Goal: Task Accomplishment & Management: Manage account settings

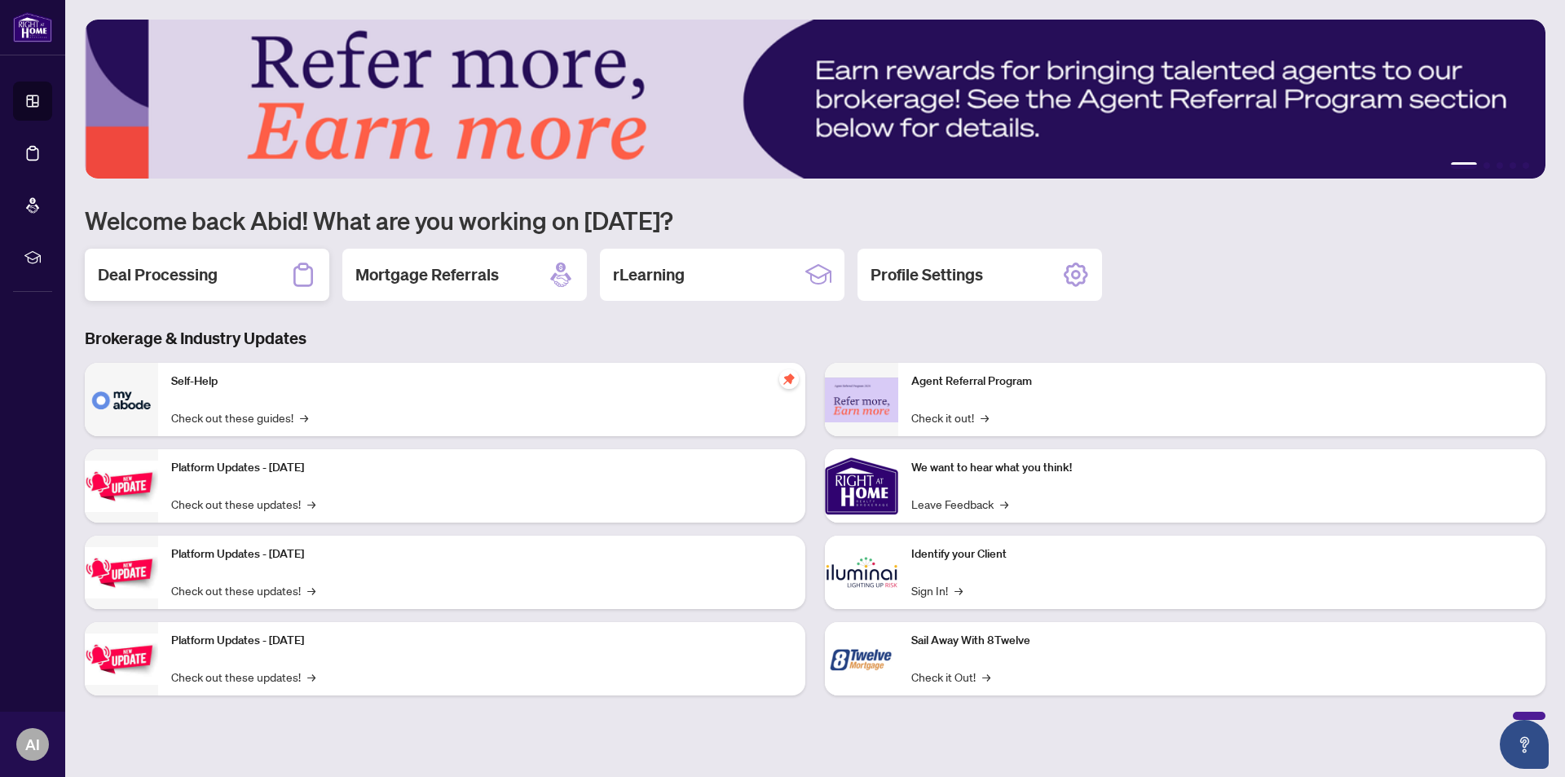
click at [169, 278] on h2 "Deal Processing" at bounding box center [158, 274] width 120 height 23
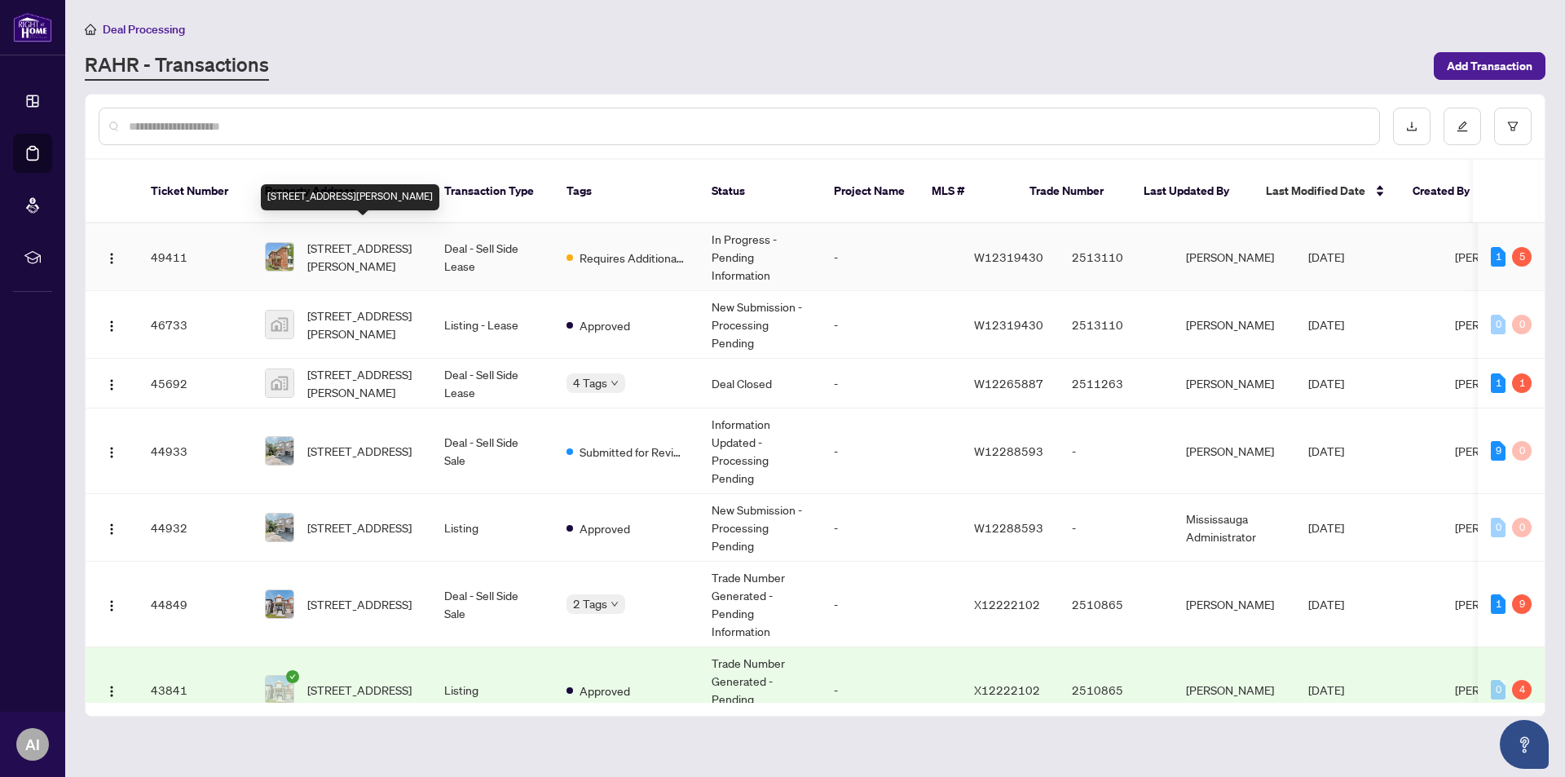
click at [355, 239] on span "[STREET_ADDRESS][PERSON_NAME]" at bounding box center [362, 257] width 111 height 36
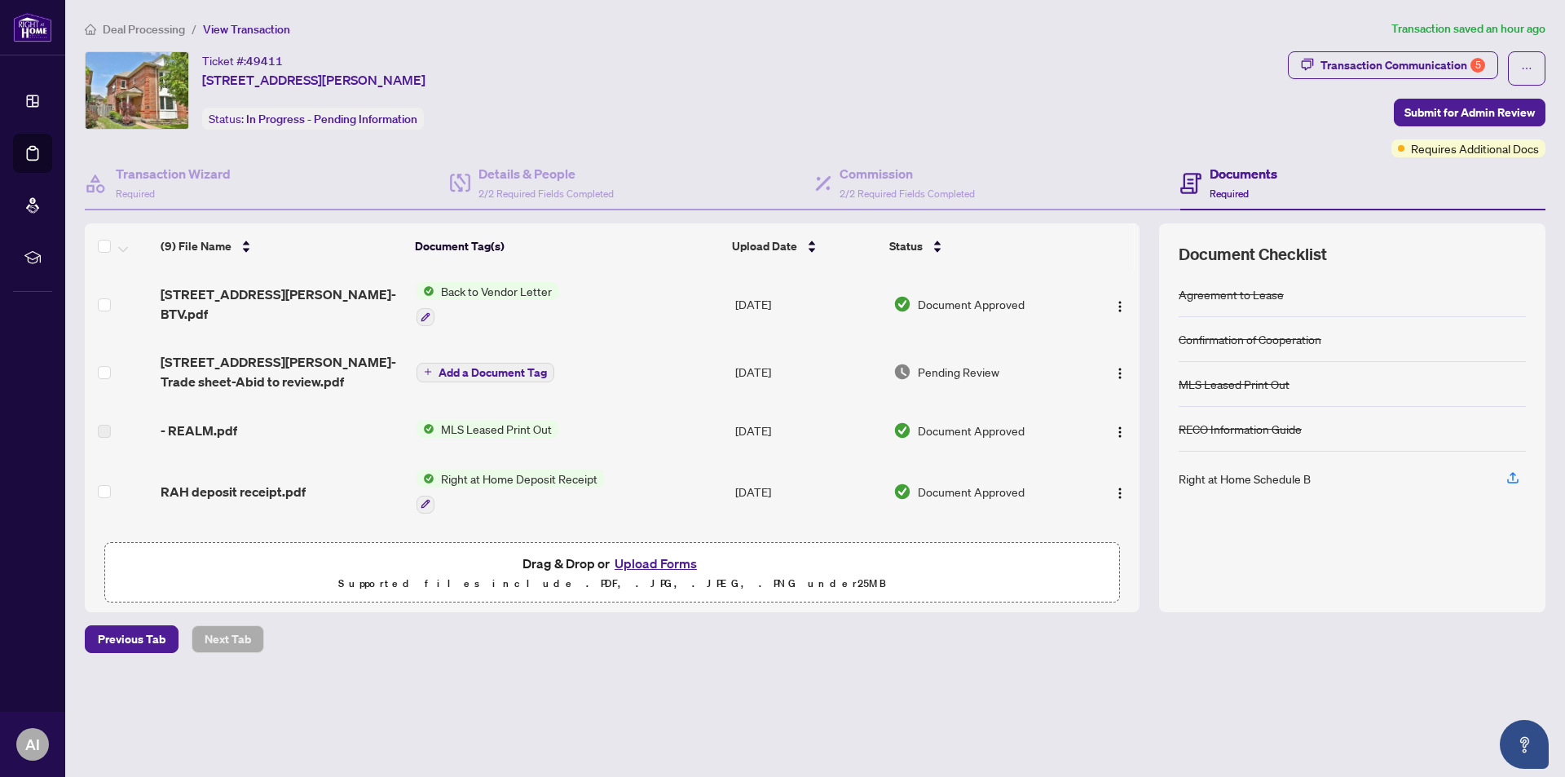
click at [483, 293] on span "Back to Vendor Letter" at bounding box center [496, 291] width 124 height 18
click at [469, 377] on span "Back to Vendor Letter" at bounding box center [475, 372] width 124 height 18
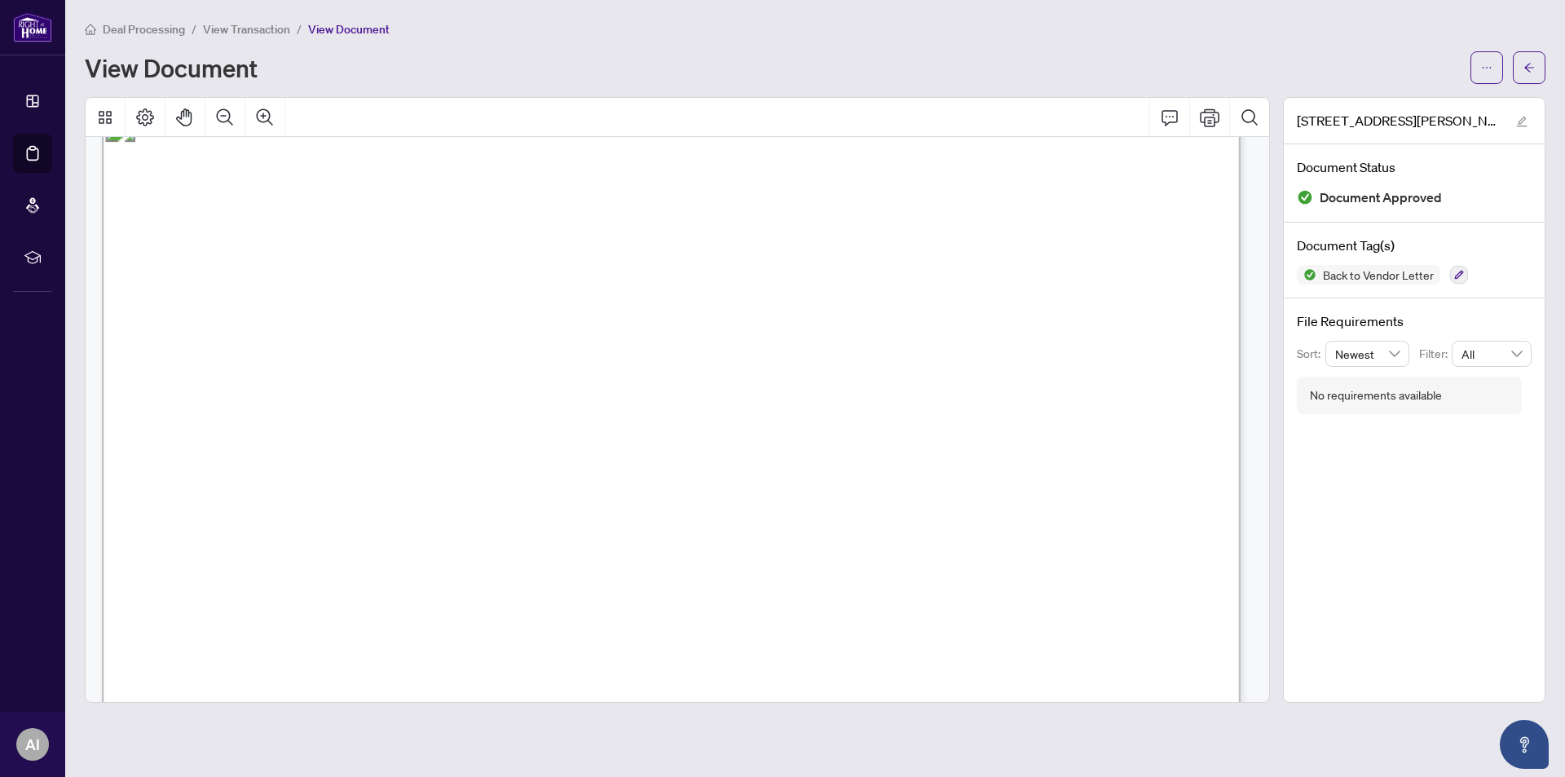
scroll to position [208, 0]
drag, startPoint x: 764, startPoint y: 252, endPoint x: 1124, endPoint y: 174, distance: 368.5
click at [265, 174] on span "[DATE]" at bounding box center [236, 180] width 57 height 17
click at [1211, 117] on icon "Print" at bounding box center [1210, 118] width 20 height 20
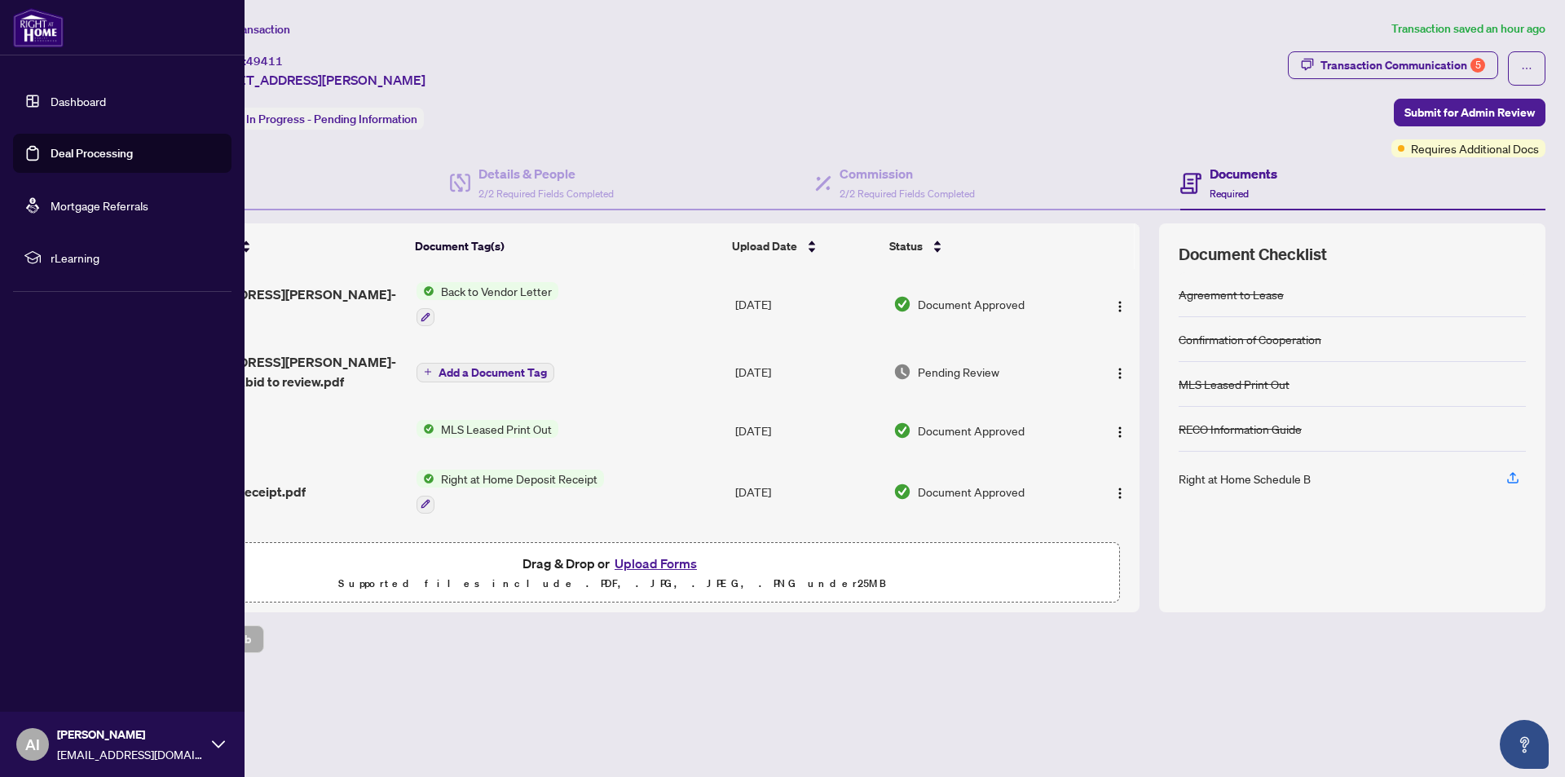
click at [82, 104] on link "Dashboard" at bounding box center [78, 101] width 55 height 15
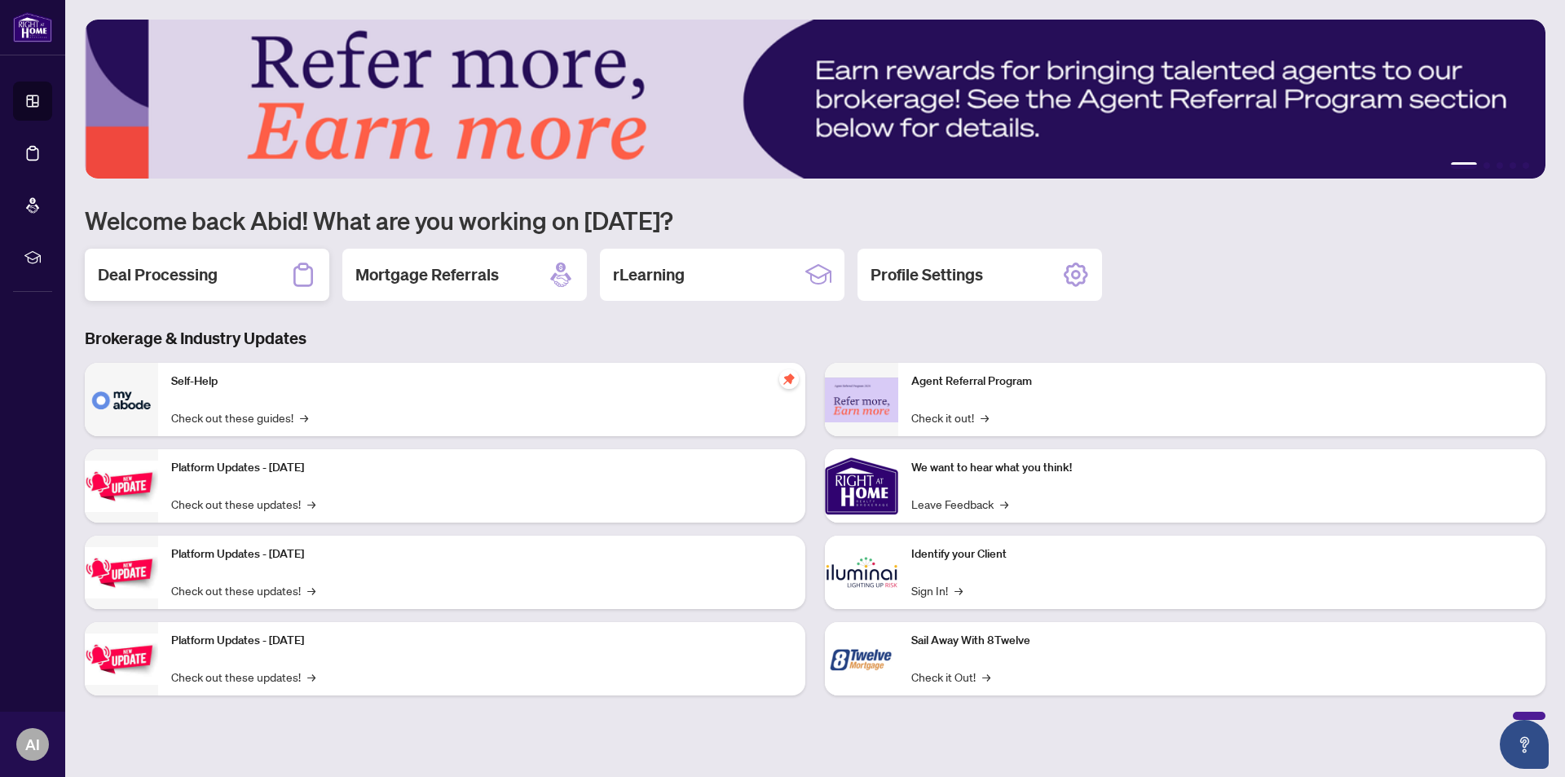
click at [179, 276] on h2 "Deal Processing" at bounding box center [158, 274] width 120 height 23
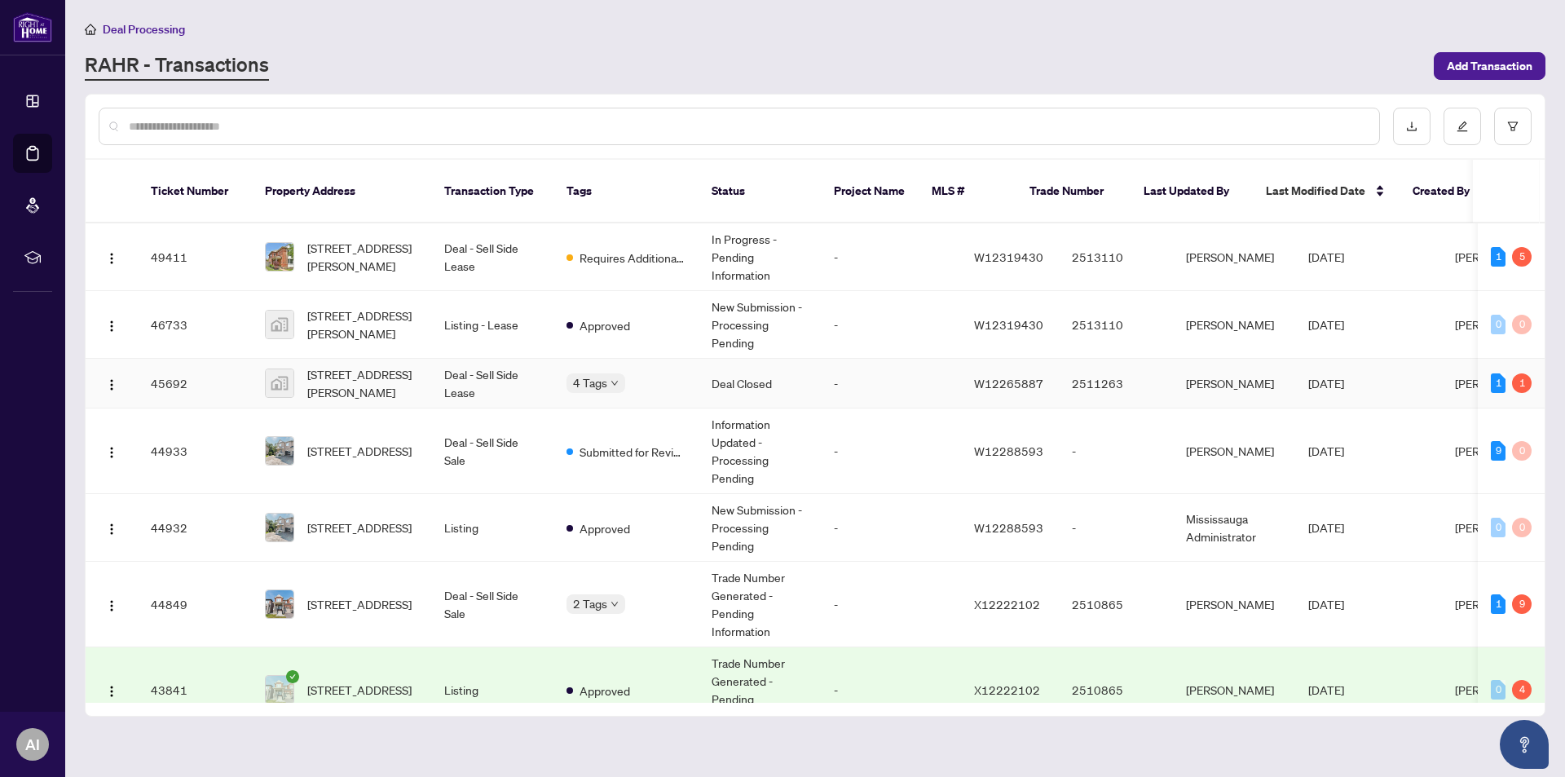
click at [477, 359] on td "Deal - Sell Side Lease" at bounding box center [492, 384] width 122 height 50
